Goal: Information Seeking & Learning: Learn about a topic

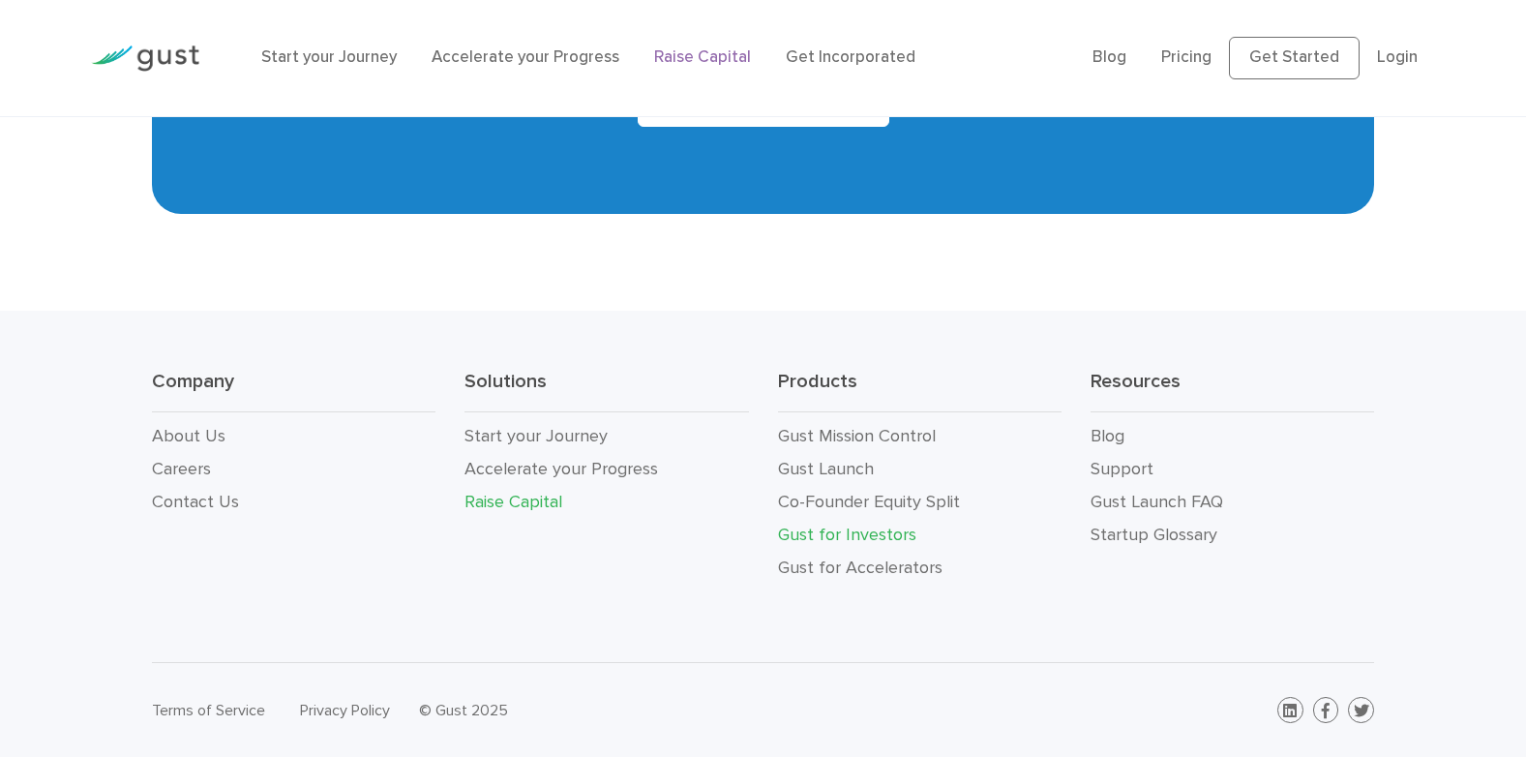
click at [878, 536] on link "Gust for Investors" at bounding box center [847, 534] width 138 height 20
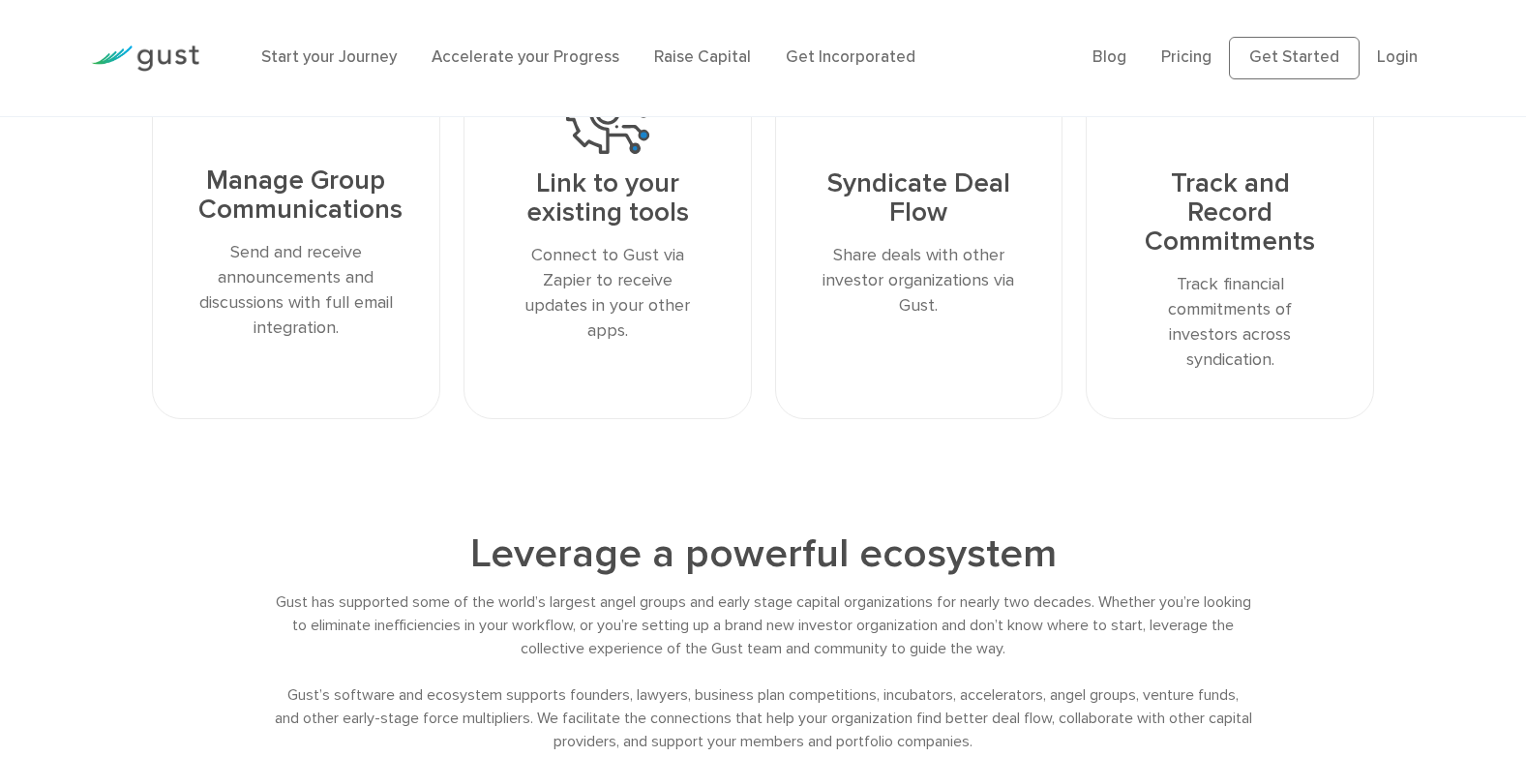
scroll to position [2669, 0]
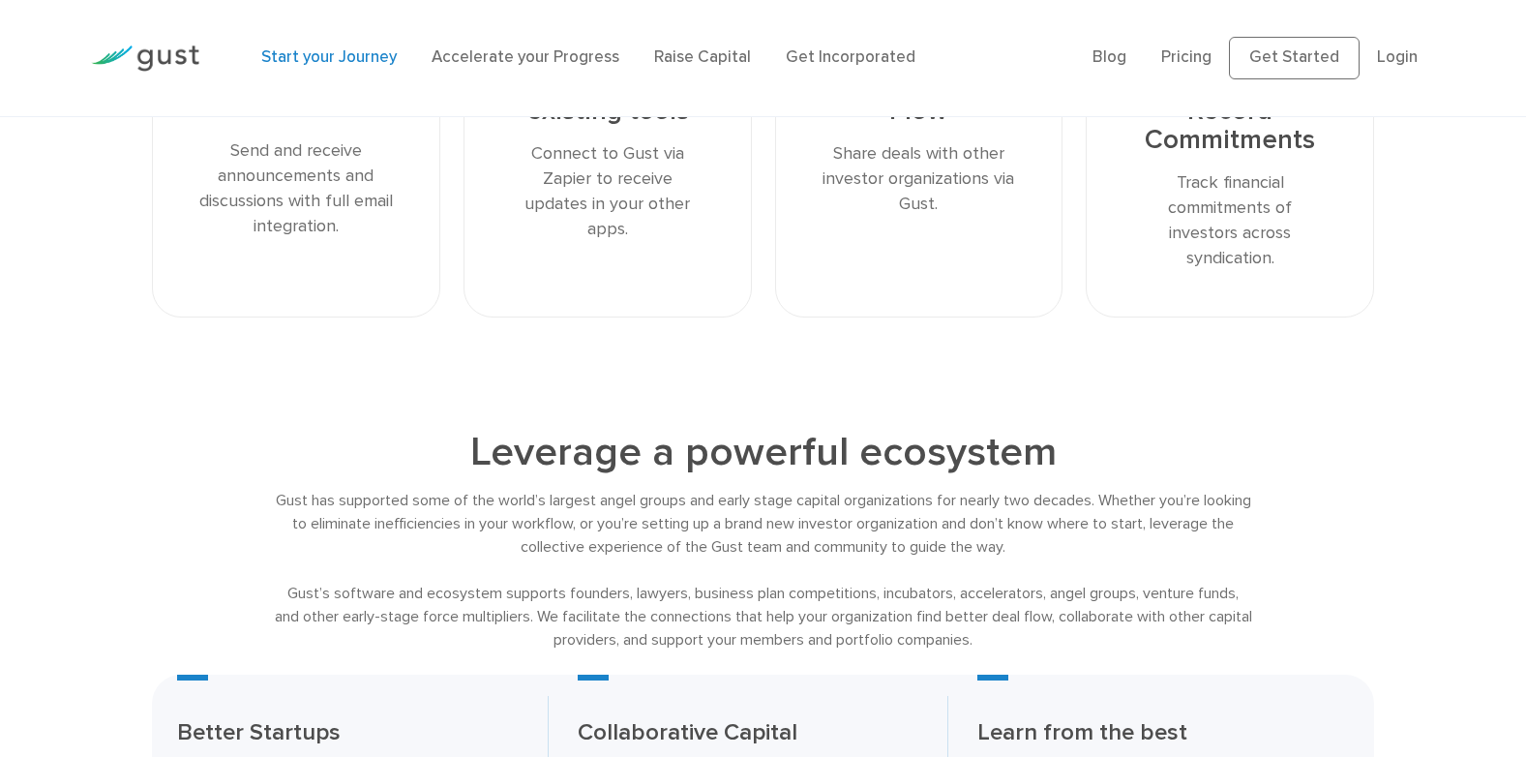
click at [360, 62] on link "Start your Journey" at bounding box center [328, 56] width 135 height 19
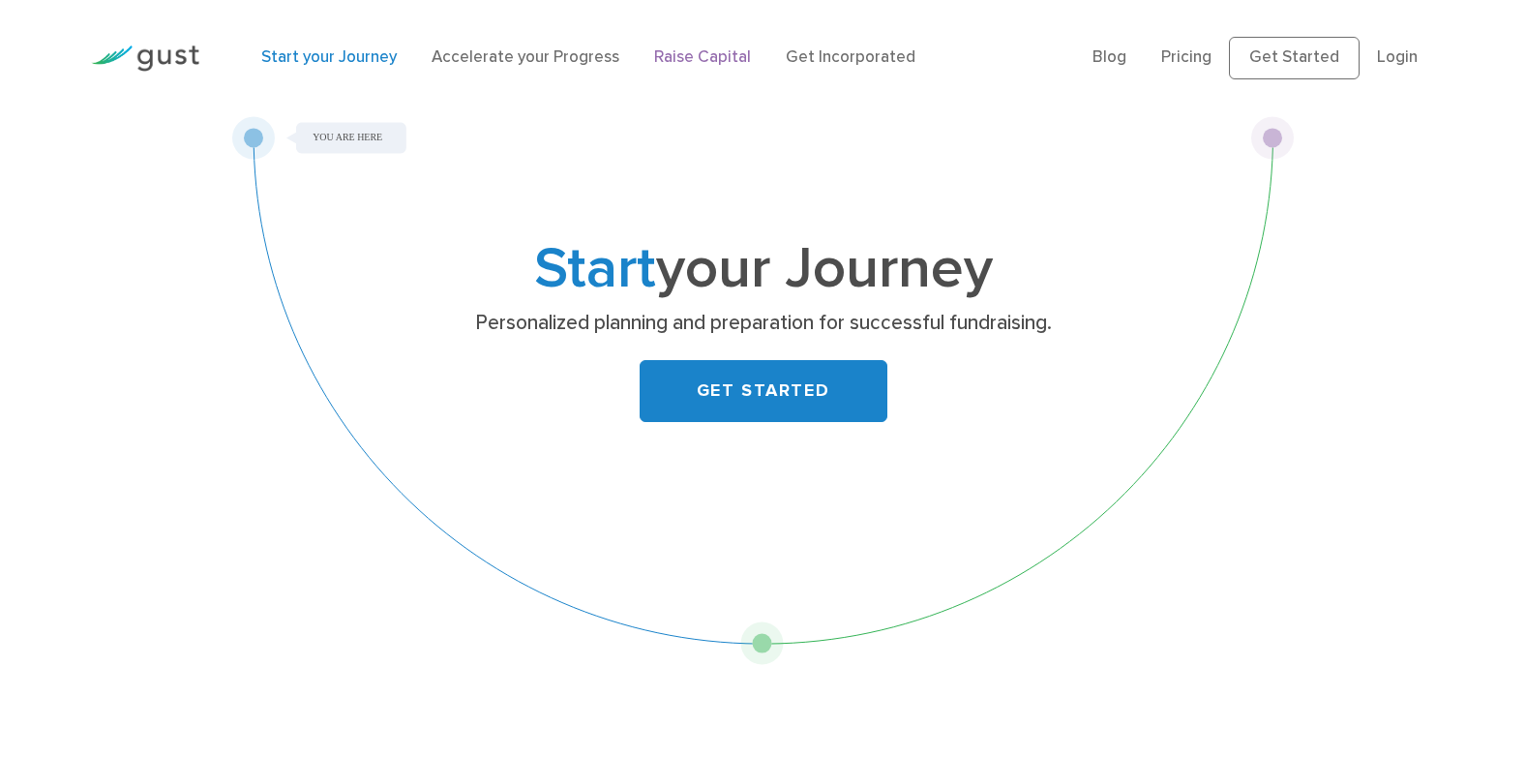
click at [679, 56] on link "Raise Capital" at bounding box center [702, 56] width 97 height 19
click at [679, 57] on link "Raise Capital" at bounding box center [702, 56] width 97 height 19
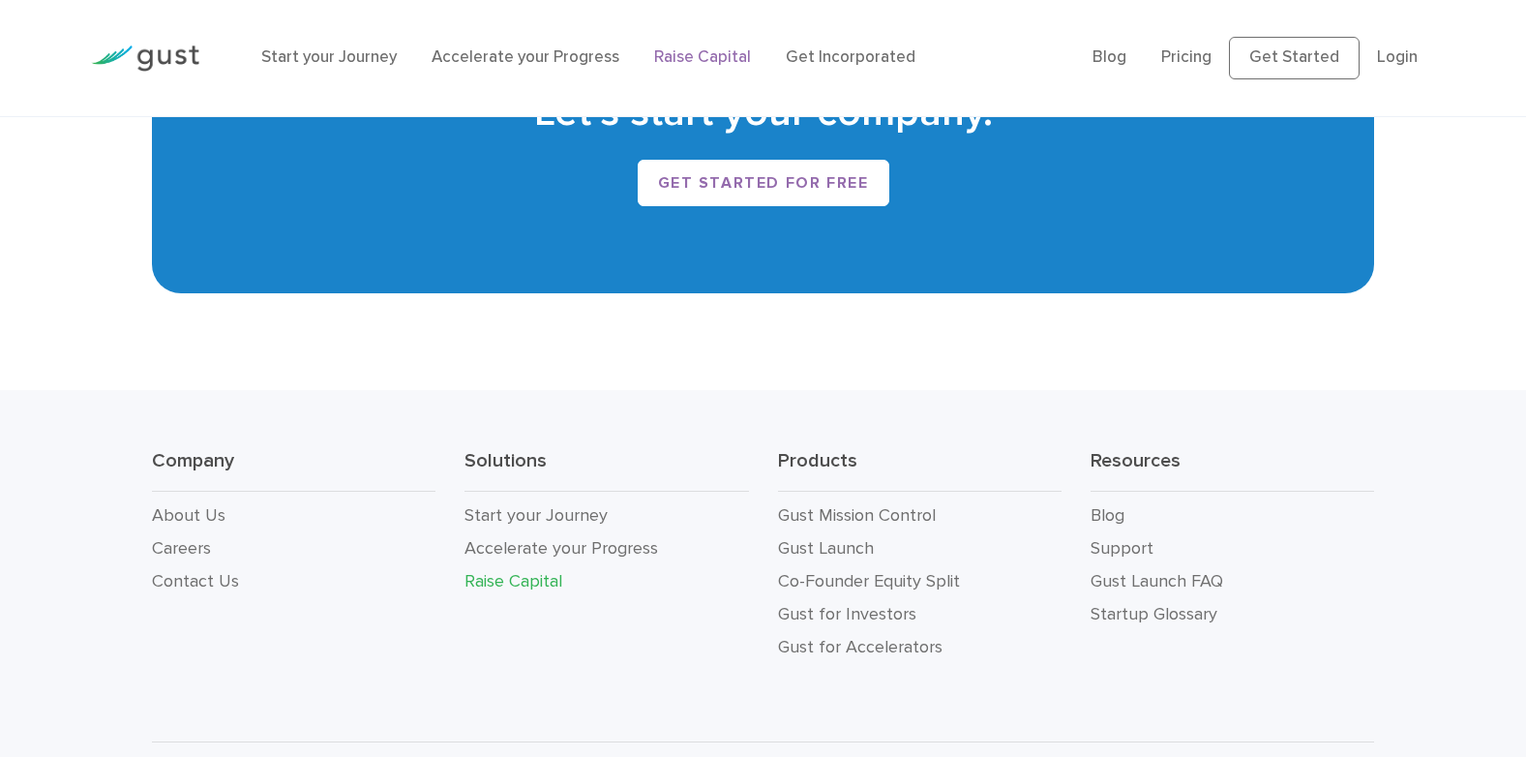
scroll to position [3513, 0]
